Goal: Information Seeking & Learning: Find specific fact

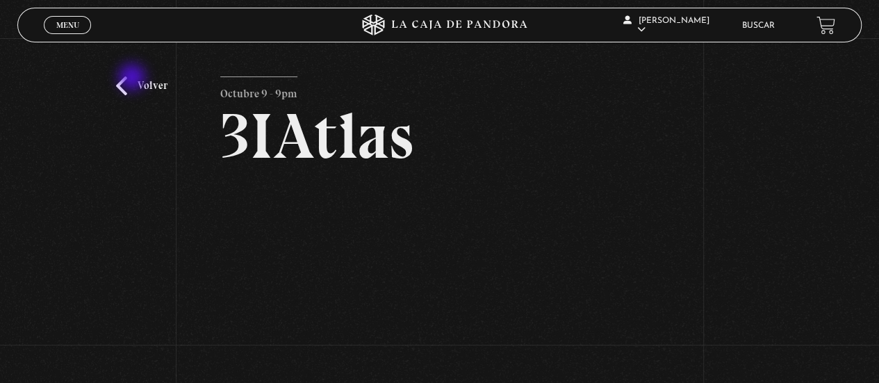
click at [133, 79] on link "Volver" at bounding box center [141, 85] width 51 height 19
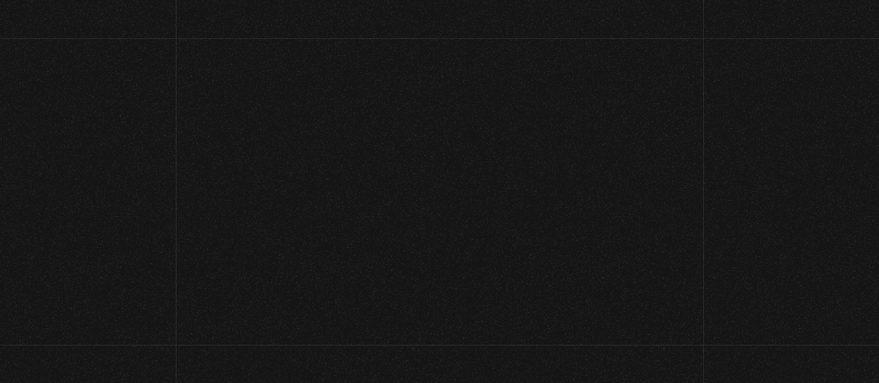
scroll to position [103, 0]
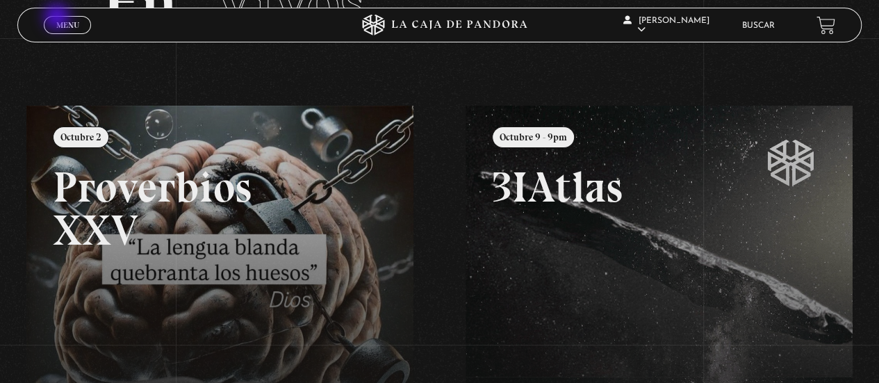
click at [58, 18] on link "Menu Cerrar" at bounding box center [67, 25] width 47 height 18
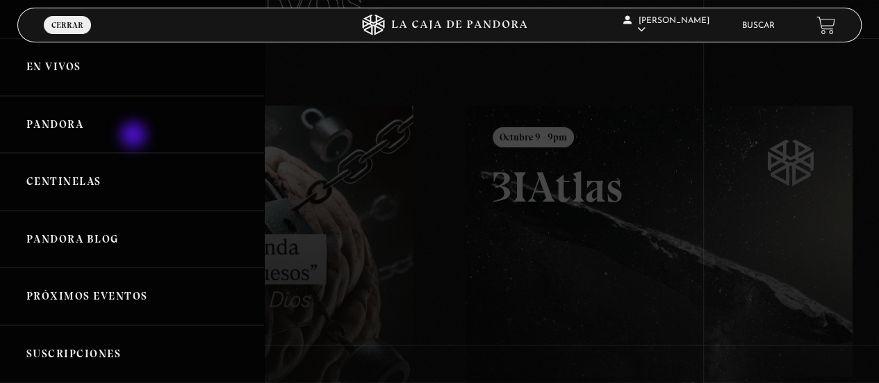
click at [135, 136] on link "Pandora" at bounding box center [132, 125] width 264 height 58
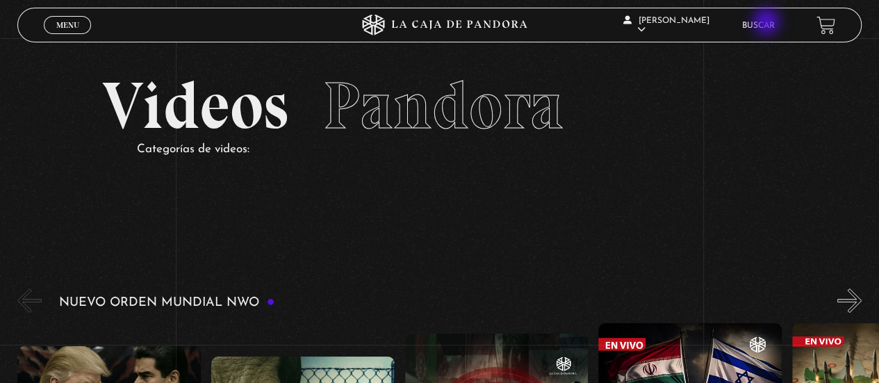
click at [768, 23] on link "Buscar" at bounding box center [758, 26] width 33 height 8
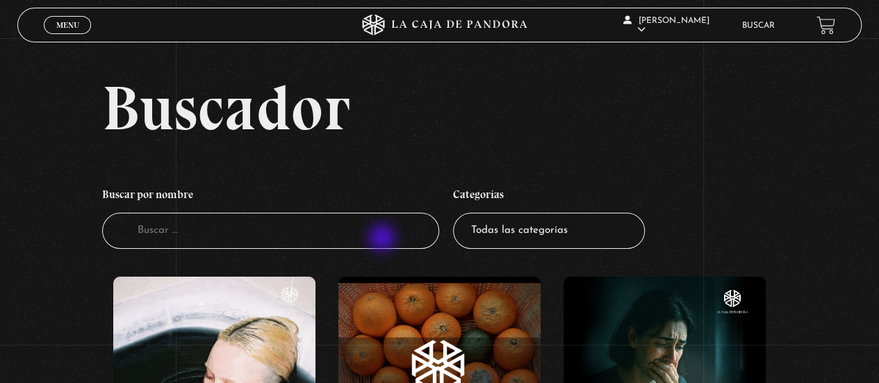
click at [384, 239] on input "Buscador" at bounding box center [271, 231] width 338 height 37
click at [384, 239] on input "n" at bounding box center [271, 231] width 338 height 37
type input "naves"
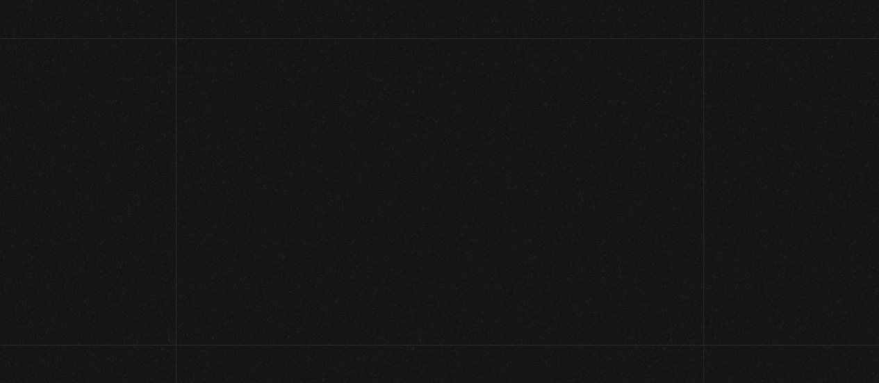
scroll to position [149, 0]
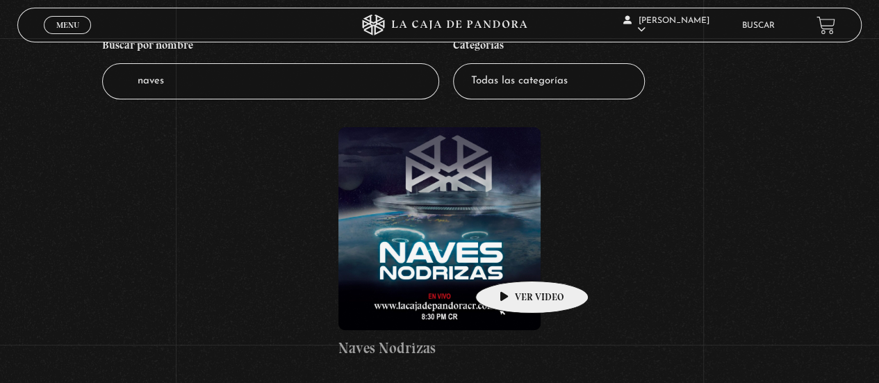
click at [510, 260] on figure at bounding box center [439, 228] width 202 height 202
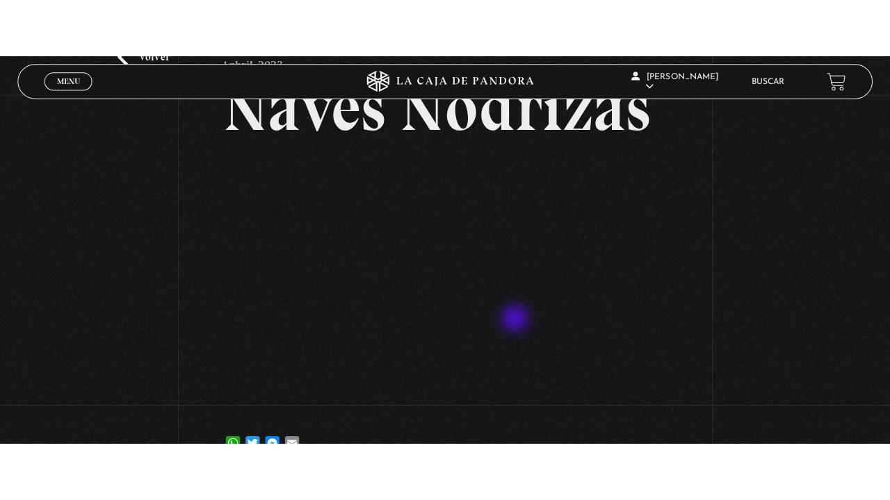
scroll to position [104, 0]
